Goal: Task Accomplishment & Management: Manage account settings

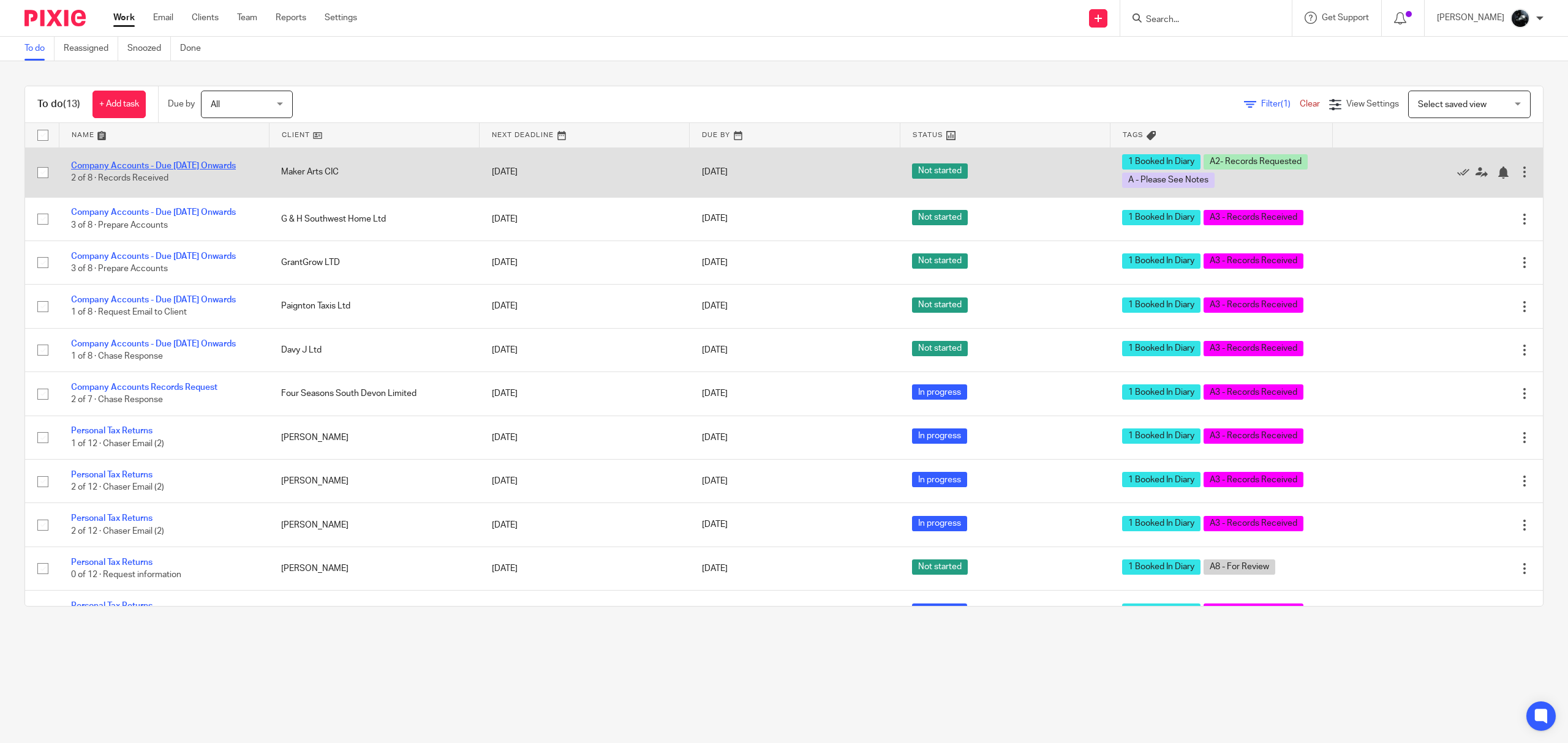
click at [119, 162] on link "Company Accounts - Due [DATE] Onwards" at bounding box center [153, 166] width 164 height 9
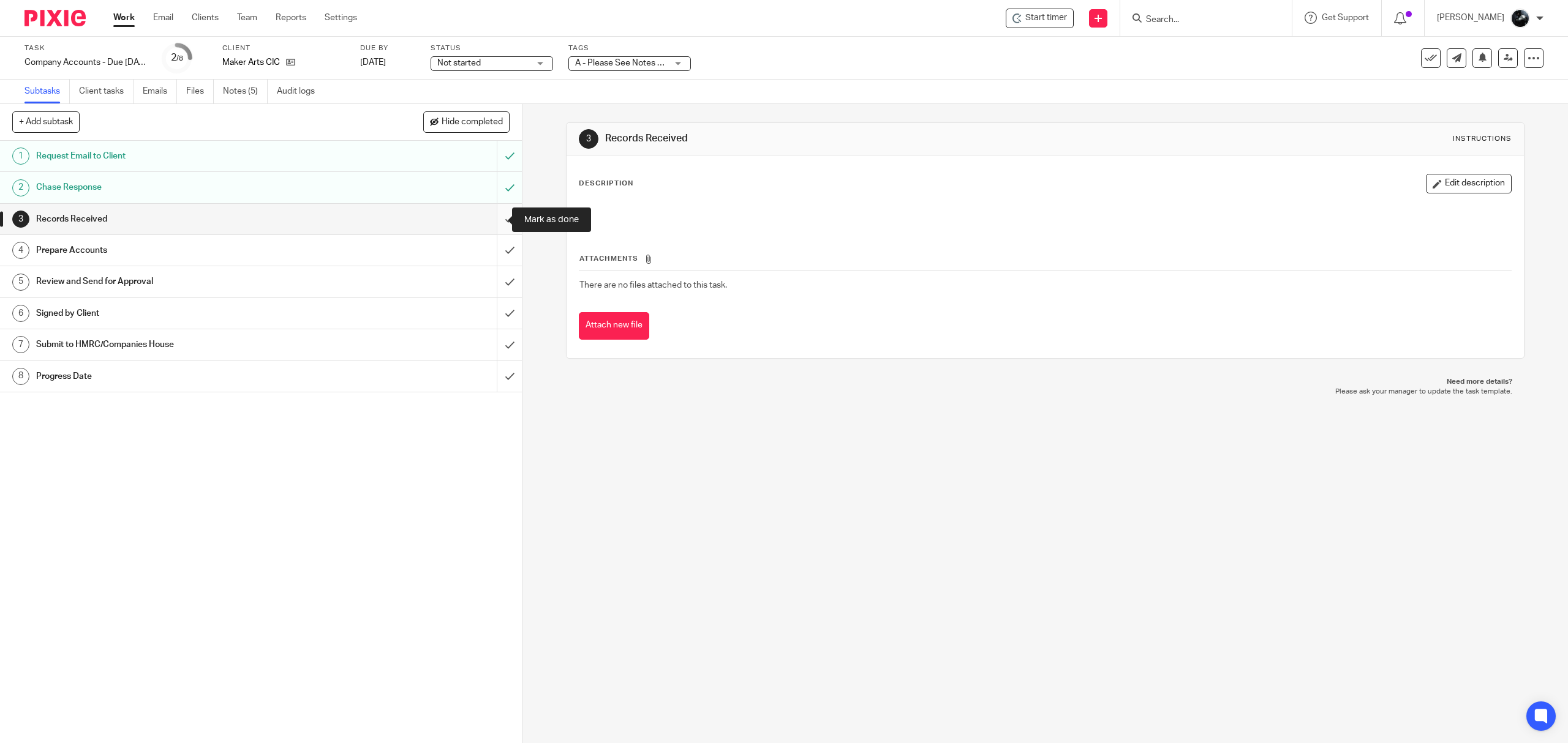
click at [493, 223] on input "submit" at bounding box center [261, 219] width 522 height 31
click at [489, 256] on input "submit" at bounding box center [261, 250] width 522 height 31
click at [491, 285] on input "submit" at bounding box center [261, 281] width 522 height 31
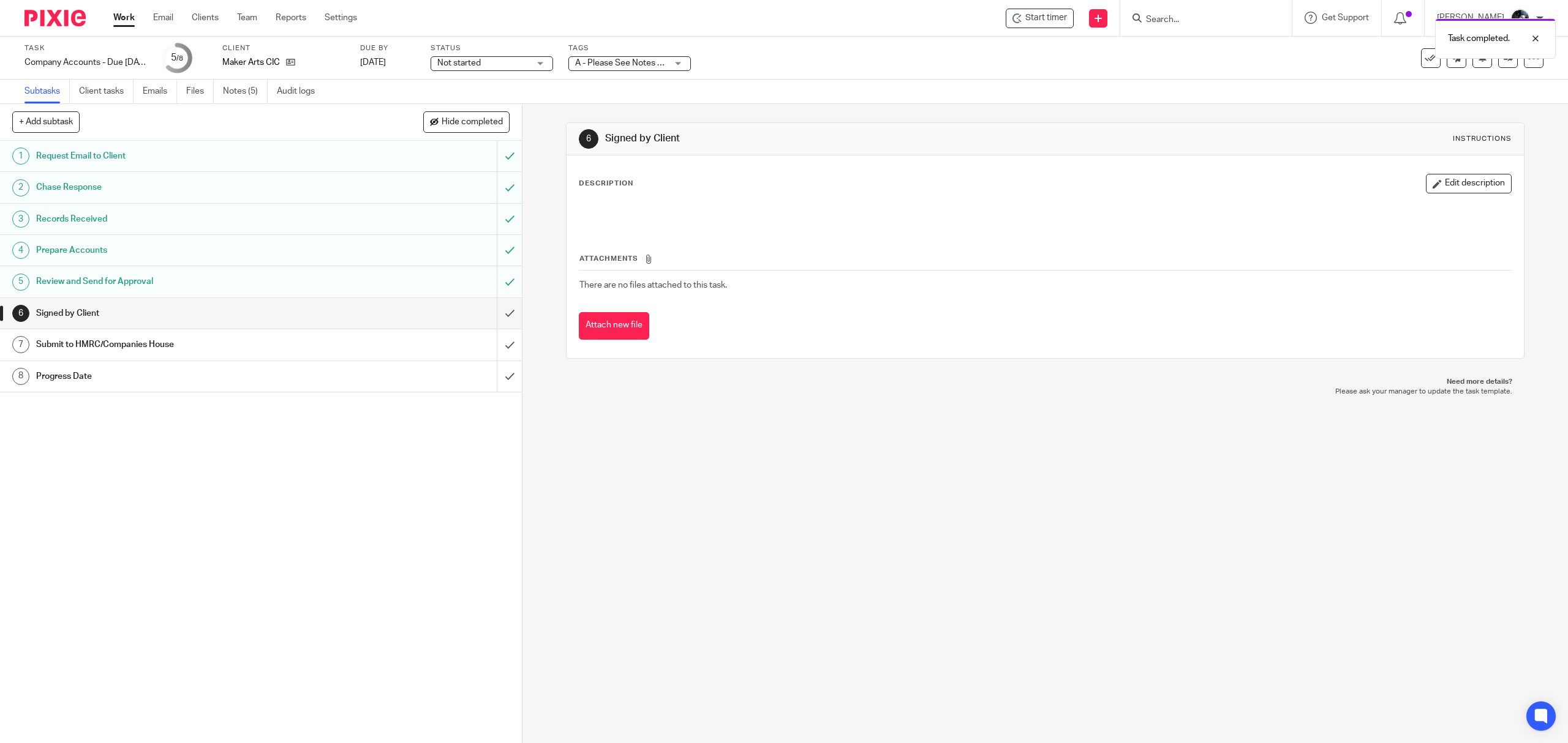
click at [629, 62] on span "A - Please See Notes + 2" at bounding box center [622, 62] width 94 height 9
click at [637, 142] on li "A - Please See Notes" at bounding box center [629, 151] width 121 height 25
checkbox input "false"
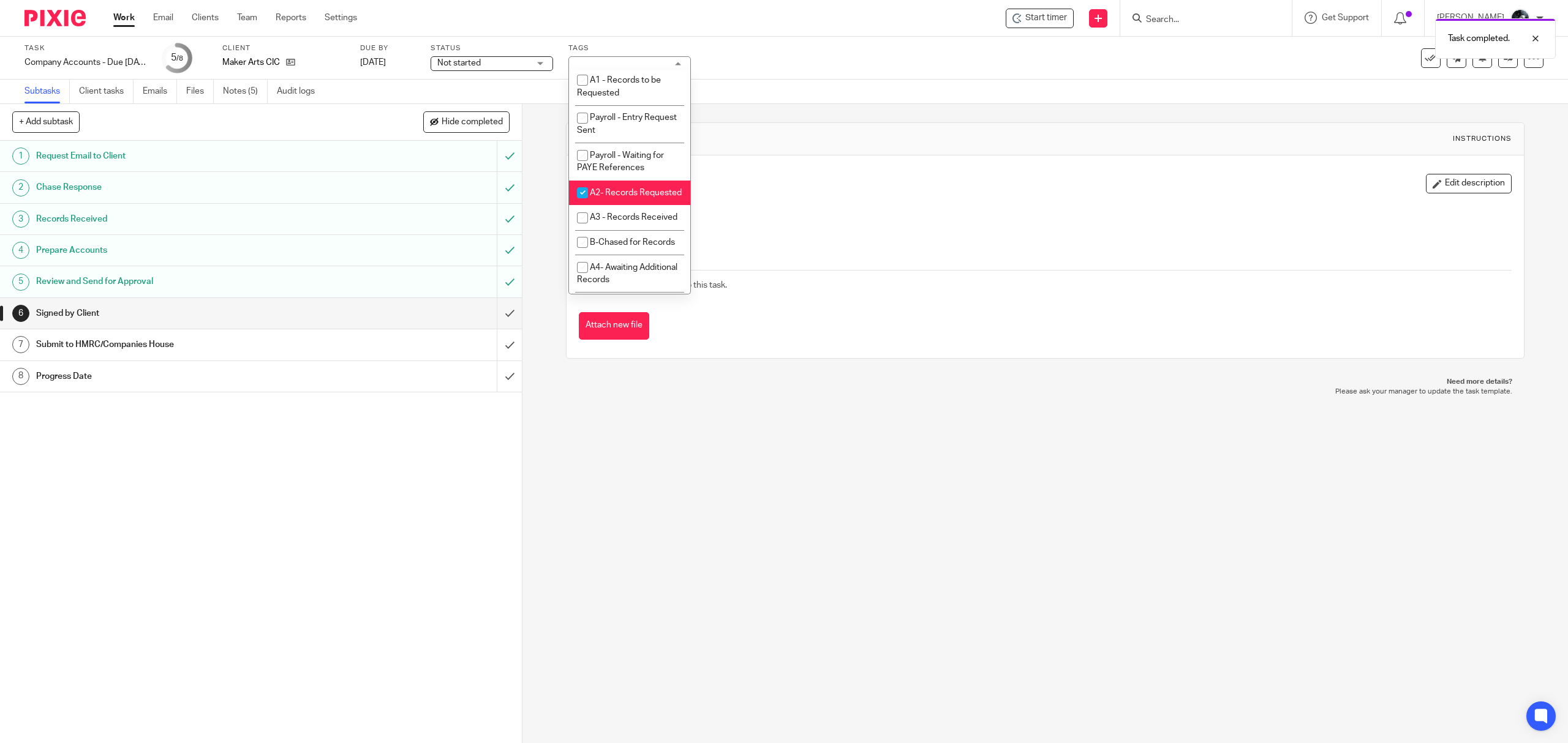
click at [629, 206] on li "A2- Records Requested" at bounding box center [629, 194] width 121 height 25
checkbox input "false"
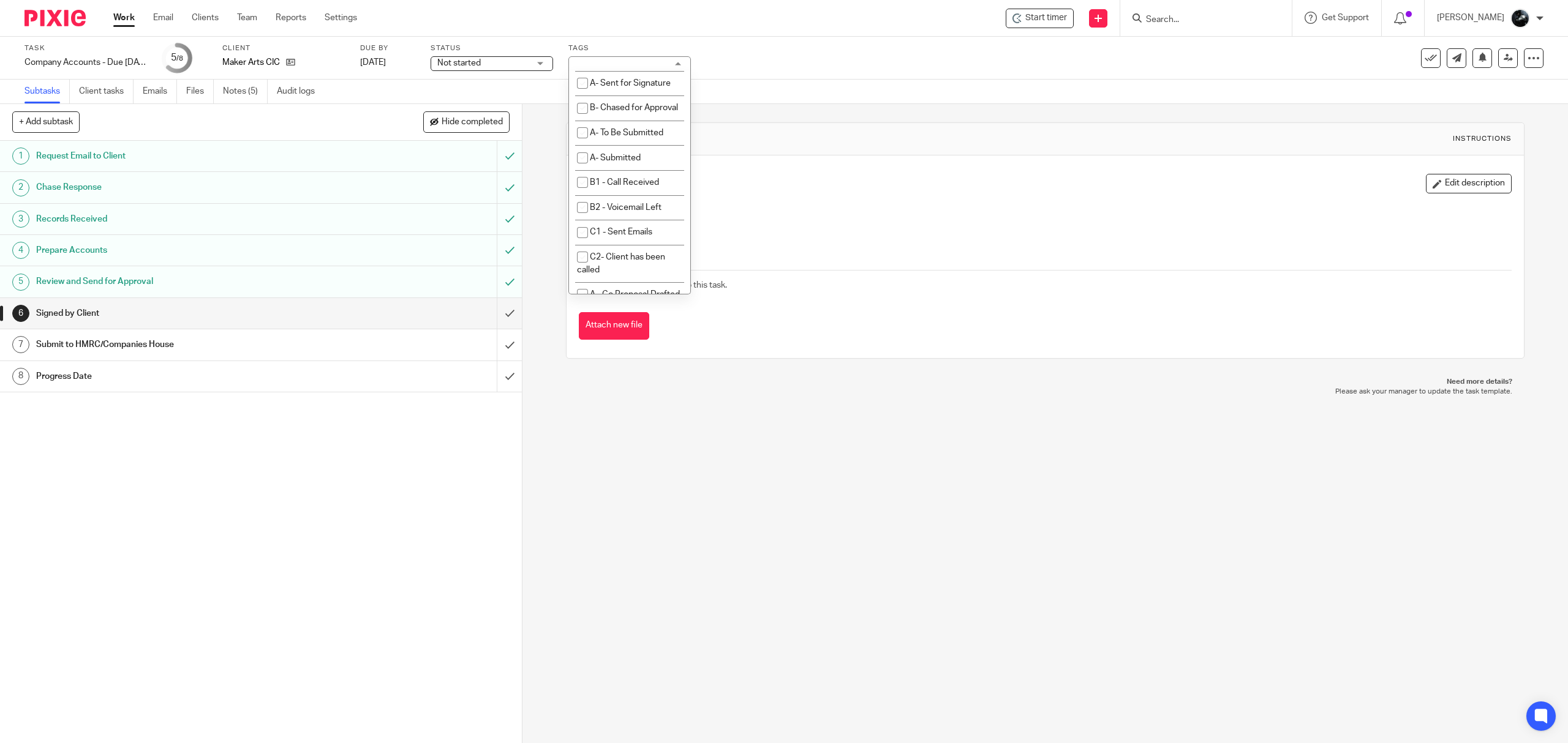
click at [642, 26] on span "A9- With Client for Approval (Draft)" at bounding box center [618, 14] width 83 height 21
checkbox input "true"
click at [638, 47] on span "1 Booked In Diary" at bounding box center [623, 43] width 66 height 9
checkbox input "false"
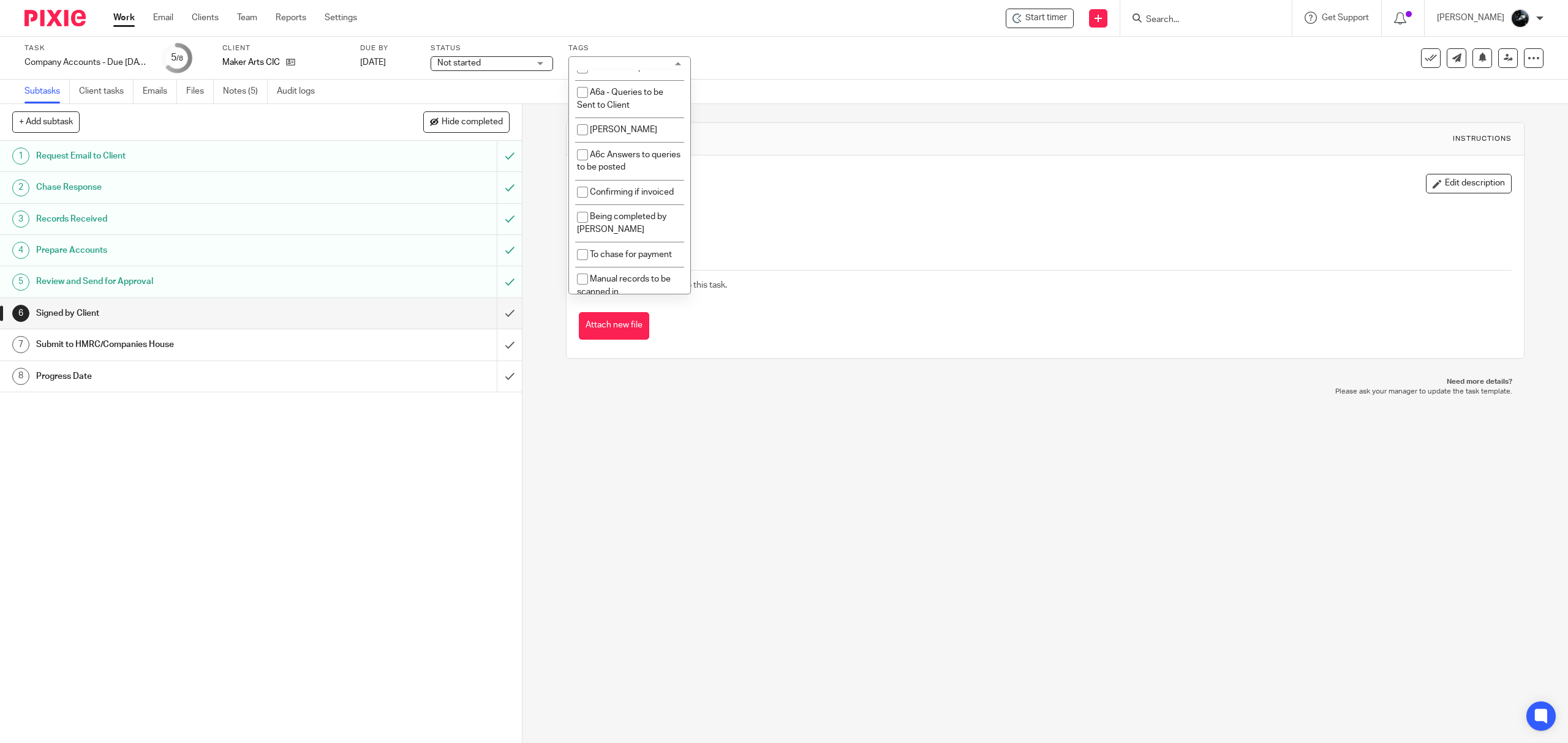
click at [863, 142] on h1 "Signed by Client" at bounding box center [838, 138] width 467 height 13
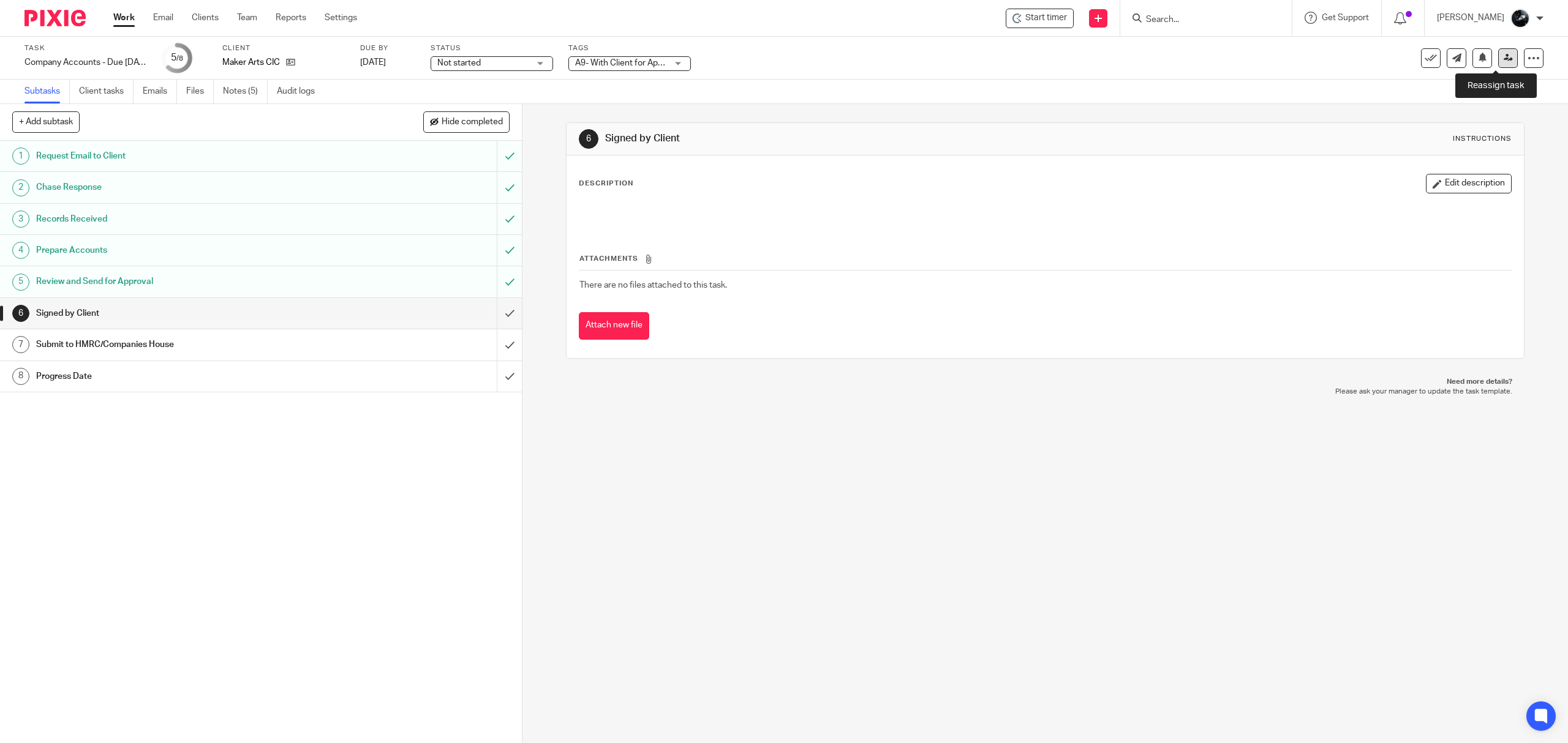
click at [1504, 56] on icon at bounding box center [1509, 58] width 9 height 9
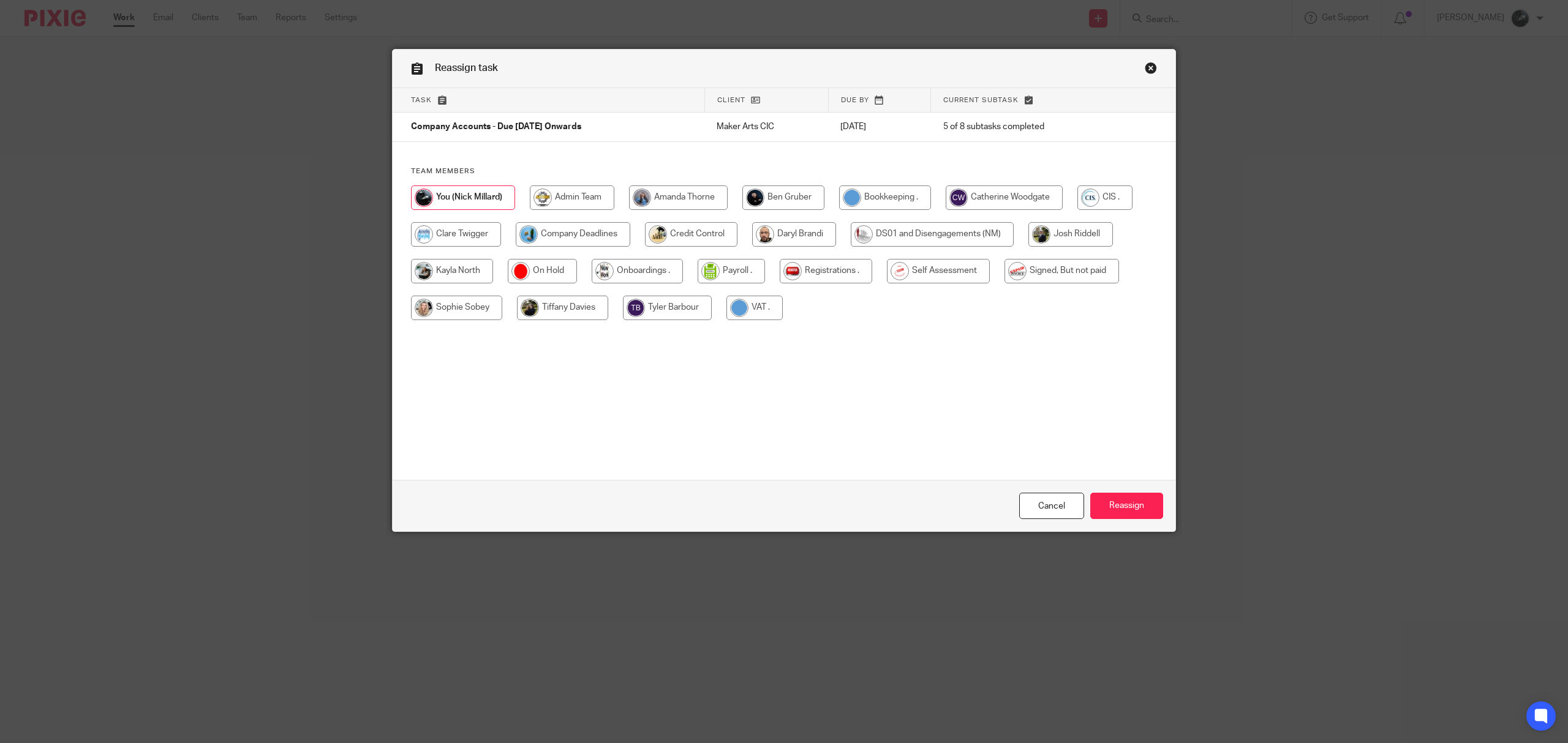
click at [562, 240] on input "radio" at bounding box center [572, 234] width 115 height 25
radio input "true"
click at [1126, 501] on input "Reassign" at bounding box center [1127, 506] width 73 height 26
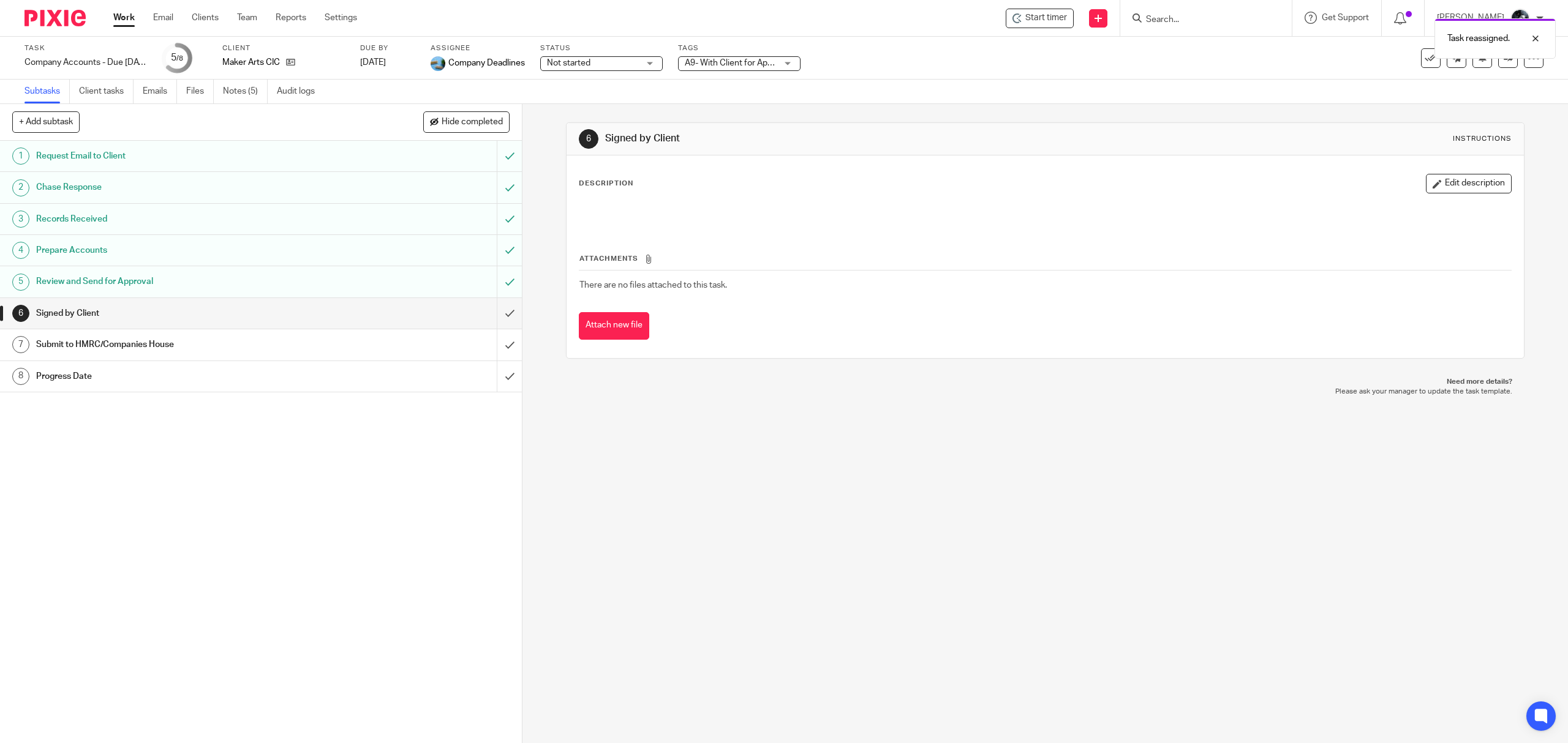
click at [50, 28] on div at bounding box center [51, 18] width 101 height 36
